Goal: Transaction & Acquisition: Subscribe to service/newsletter

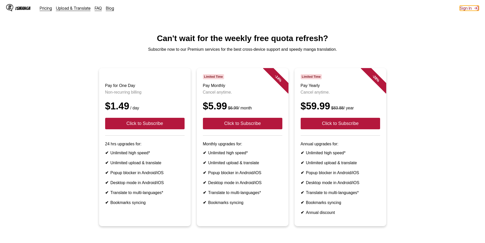
click at [464, 9] on button "Sign In" at bounding box center [469, 8] width 19 height 5
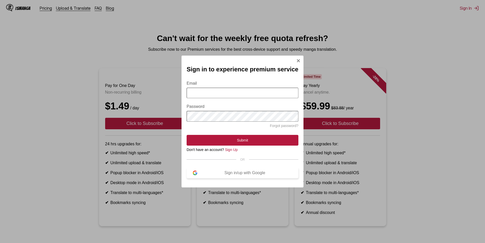
click at [217, 178] on button "Sign in/up with Google" at bounding box center [243, 172] width 112 height 11
click at [237, 175] on div "Sign in/up with Google" at bounding box center [244, 172] width 95 height 5
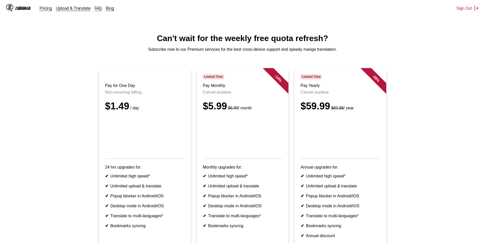
click at [20, 7] on div "IsManga" at bounding box center [22, 8] width 15 height 5
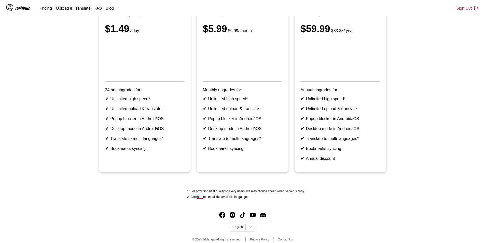
scroll to position [52, 0]
